Goal: Task Accomplishment & Management: Use online tool/utility

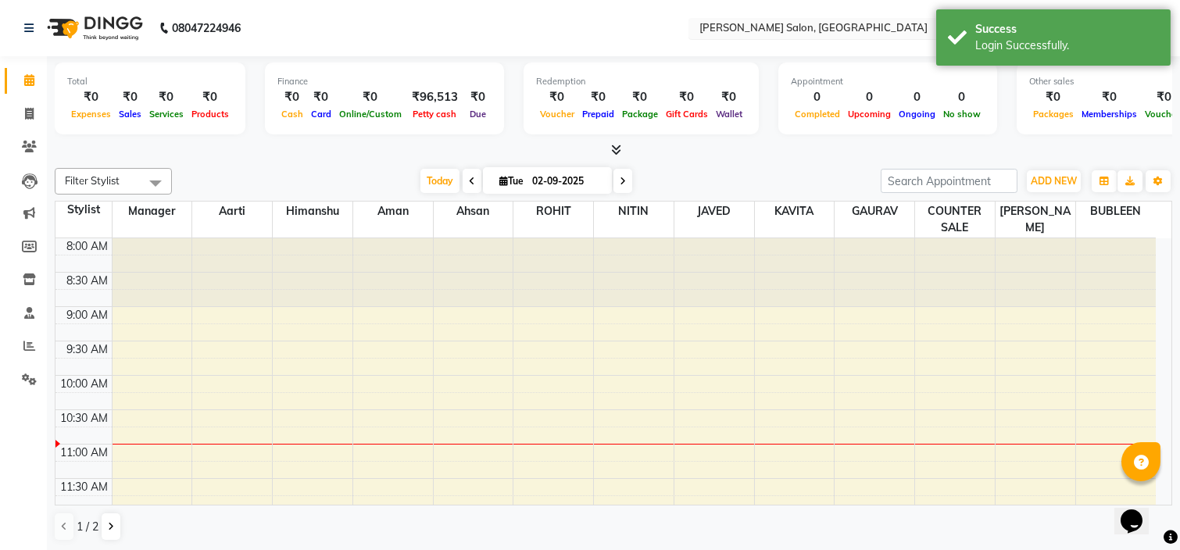
click at [820, 27] on input "text" at bounding box center [809, 30] width 227 height 16
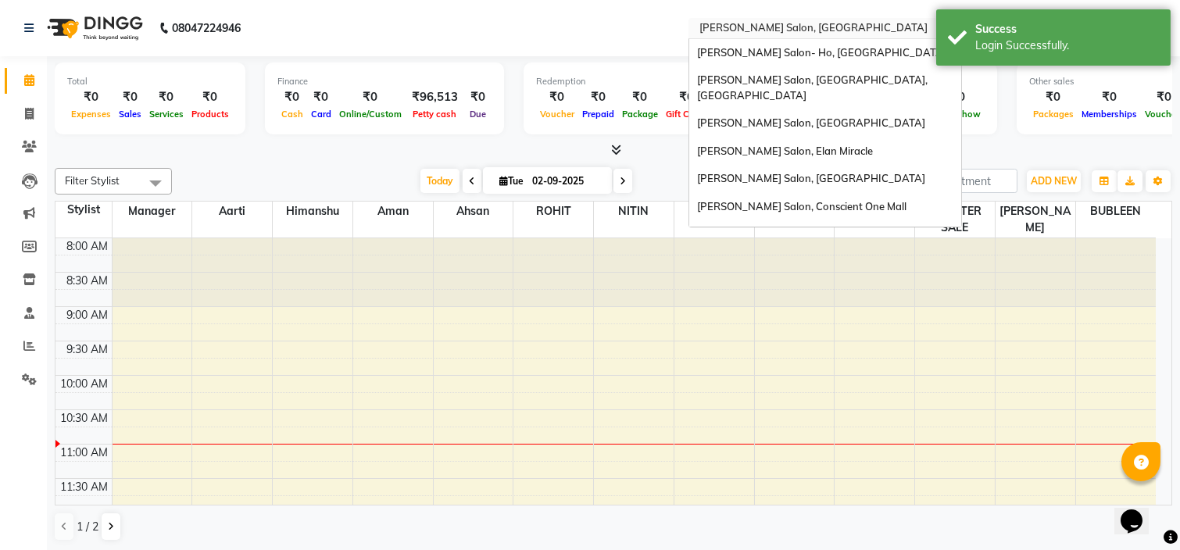
click at [820, 27] on input "text" at bounding box center [809, 30] width 227 height 16
click at [795, 145] on span "[PERSON_NAME] Salon, Elan Miracle" at bounding box center [785, 151] width 176 height 13
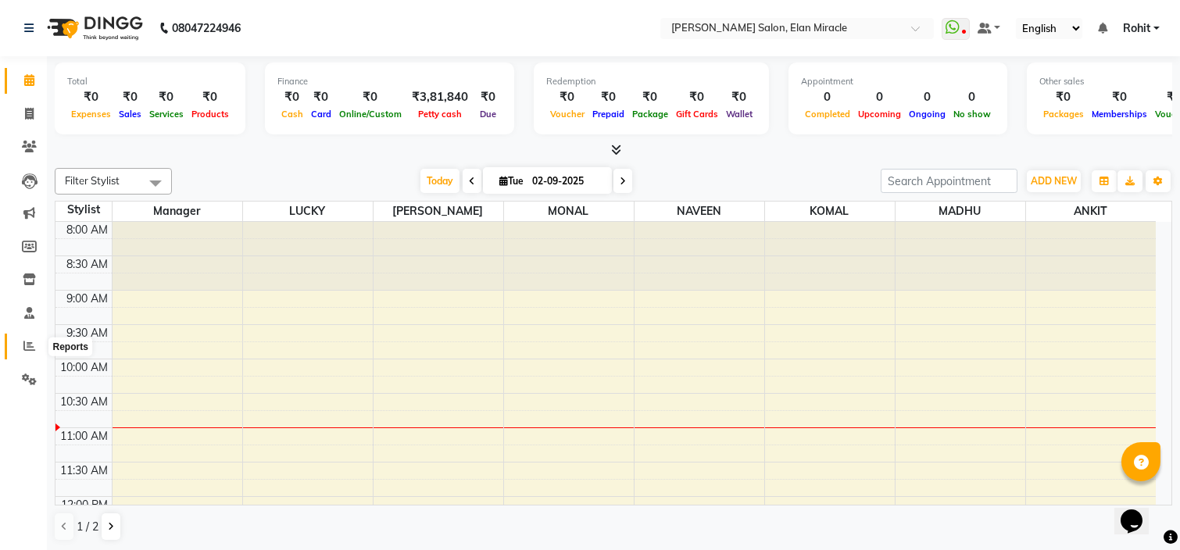
click at [33, 350] on icon at bounding box center [29, 346] width 12 height 12
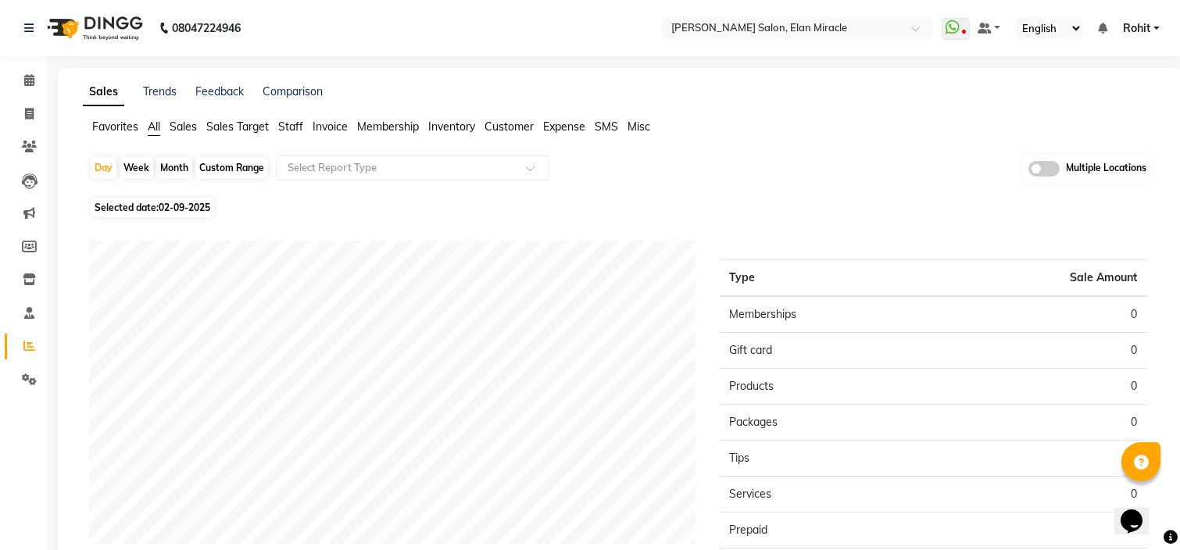
click at [252, 163] on div "Custom Range" at bounding box center [231, 168] width 73 height 22
select select "9"
select select "2025"
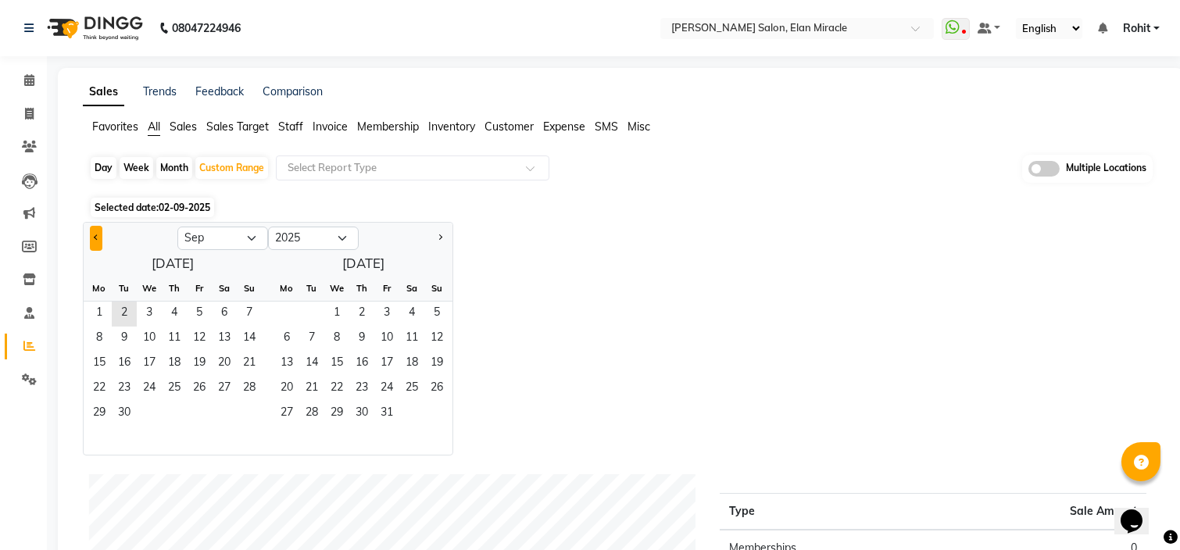
click at [98, 238] on button "Previous month" at bounding box center [96, 238] width 13 height 25
select select "8"
click at [199, 312] on span "1" at bounding box center [199, 314] width 25 height 25
click at [248, 409] on span "31" at bounding box center [249, 414] width 25 height 25
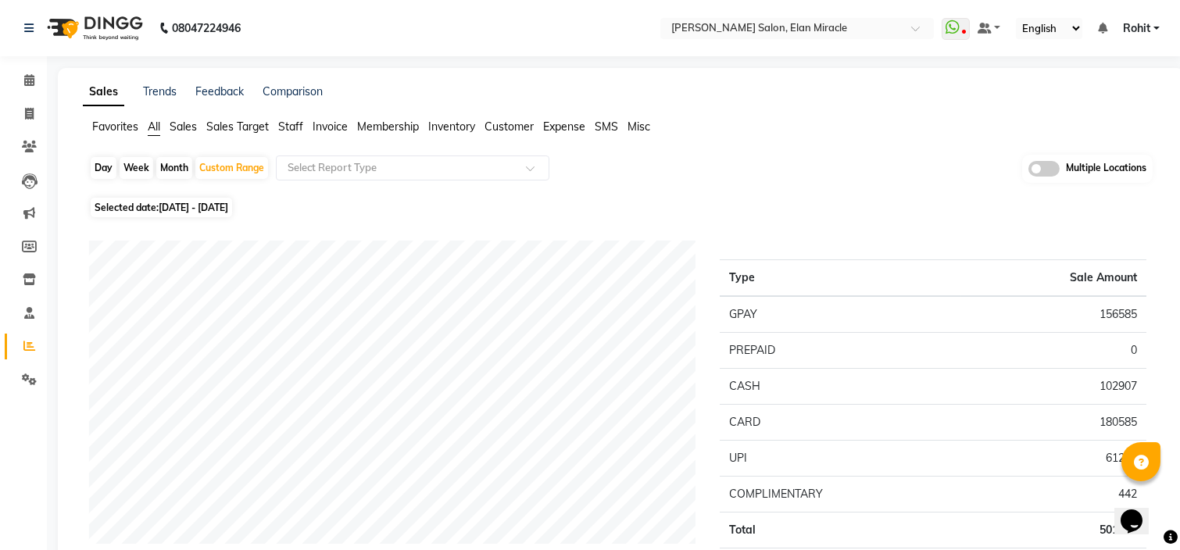
click at [521, 131] on span "Customer" at bounding box center [509, 127] width 49 height 14
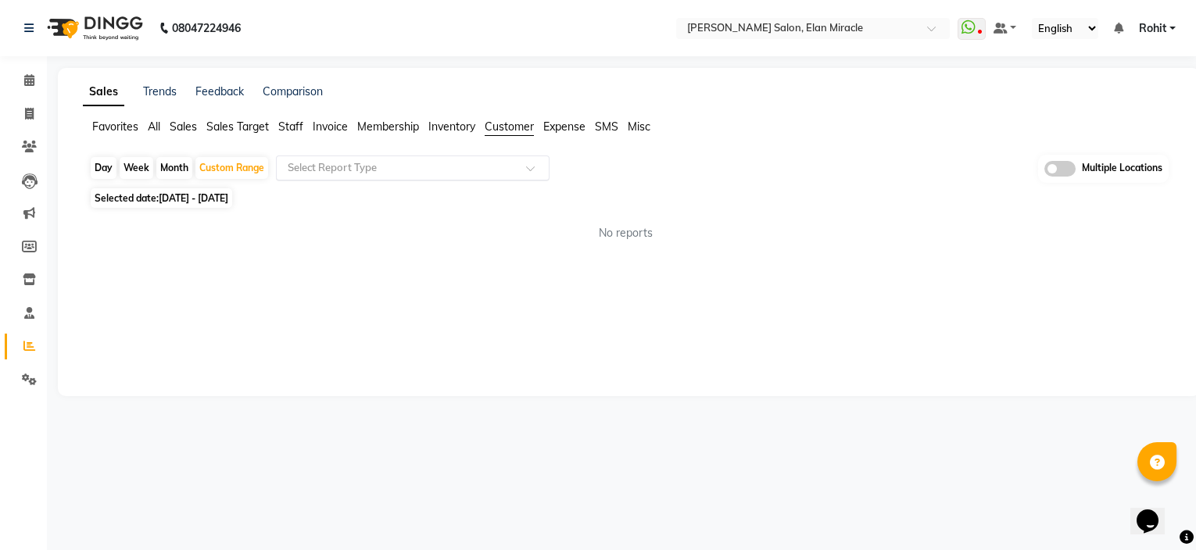
click at [499, 168] on input "text" at bounding box center [397, 168] width 225 height 16
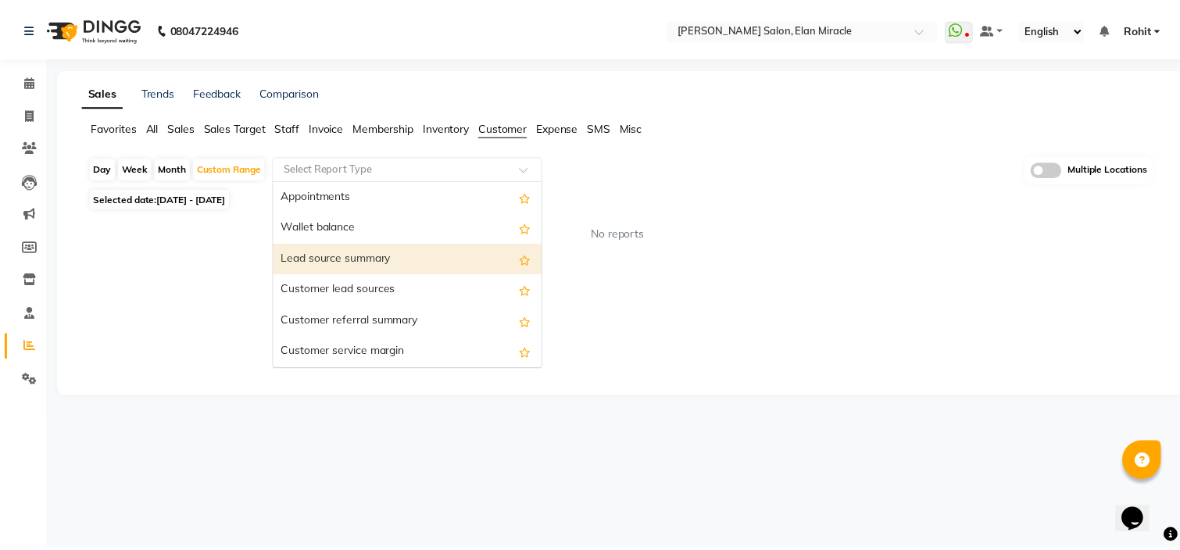
scroll to position [218, 0]
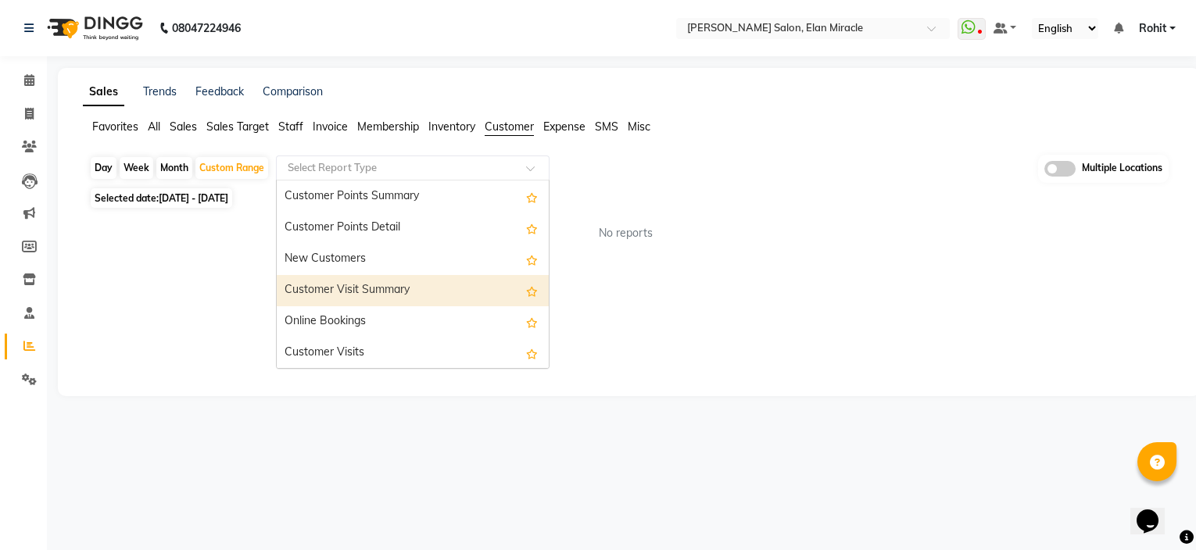
click at [417, 289] on div "Customer Visit Summary" at bounding box center [413, 290] width 272 height 31
select select "csv"
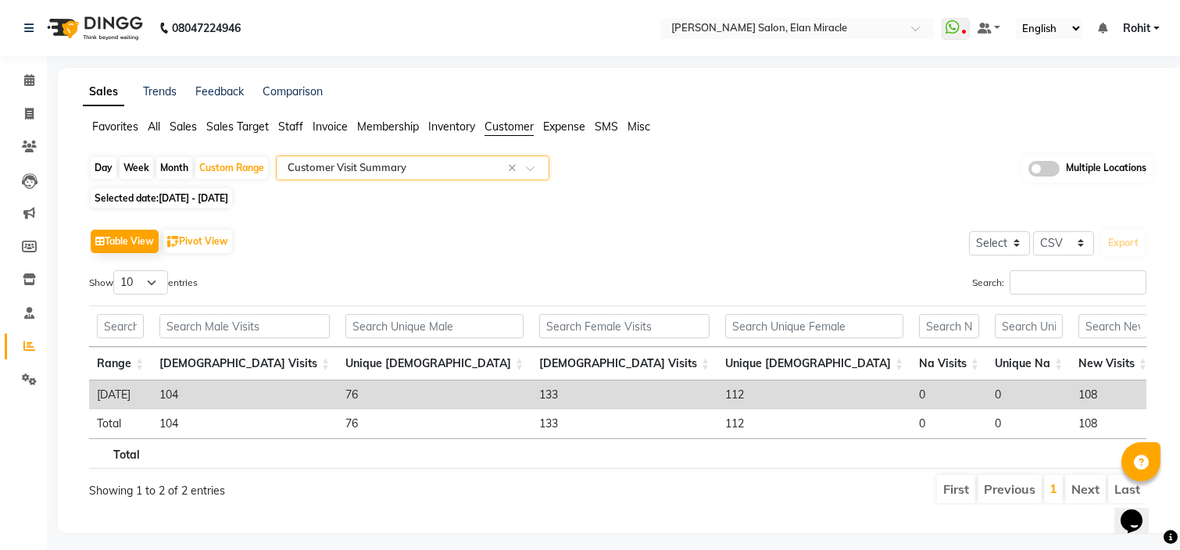
scroll to position [0, 0]
click at [34, 250] on icon at bounding box center [29, 247] width 15 height 12
select select
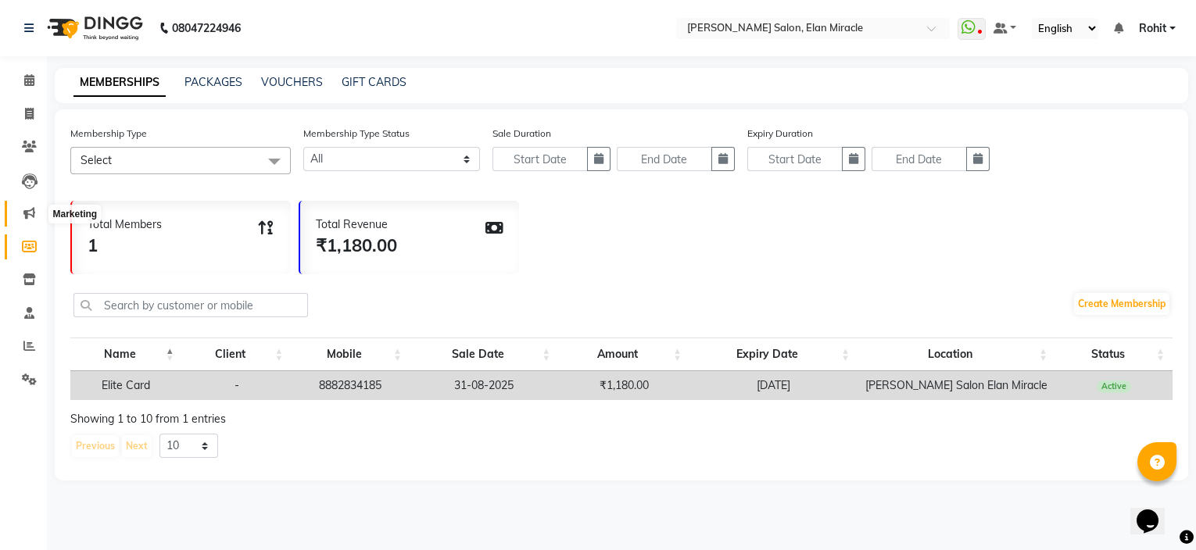
click at [27, 209] on icon at bounding box center [29, 213] width 12 height 12
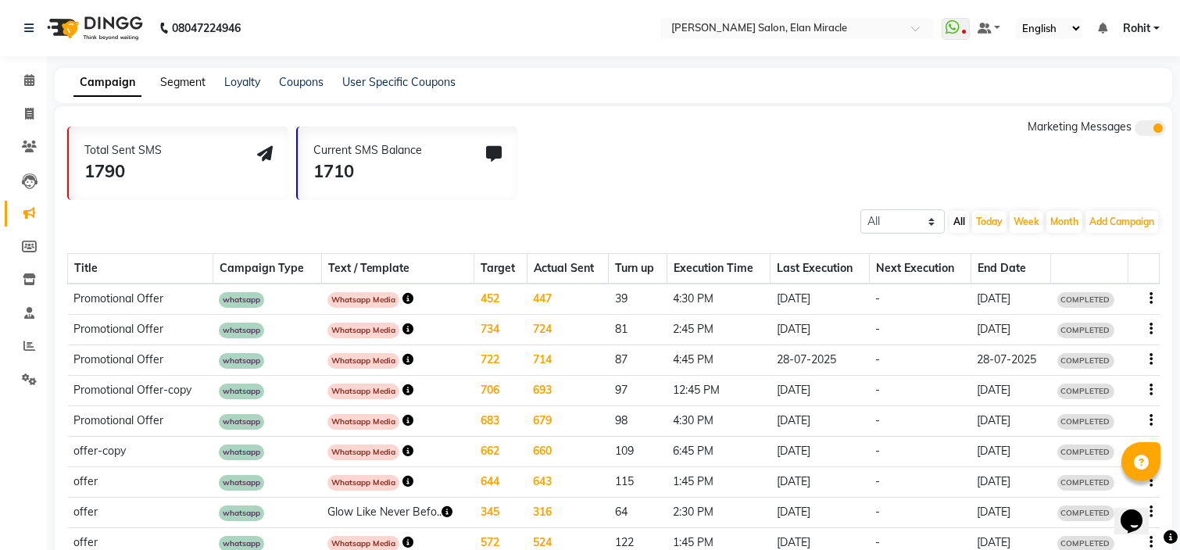
click at [195, 80] on link "Segment" at bounding box center [182, 82] width 45 height 14
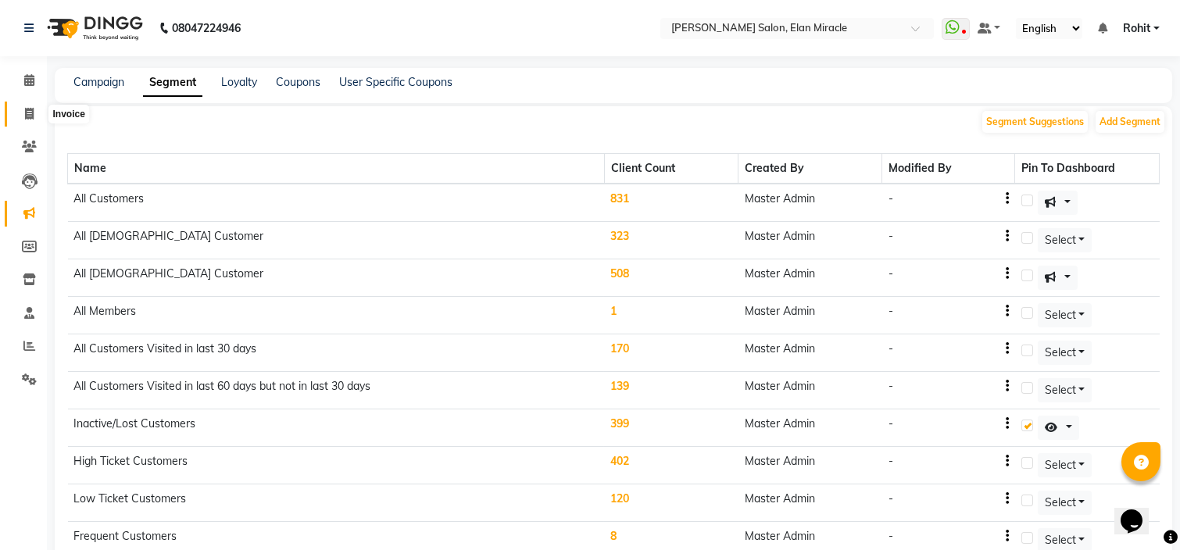
click at [21, 115] on span at bounding box center [29, 115] width 27 height 18
select select "7738"
select select "service"
